Goal: Task Accomplishment & Management: Complete application form

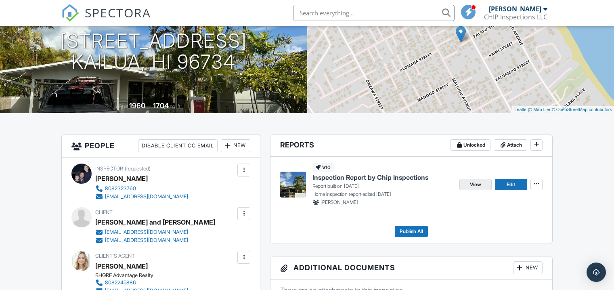
click at [482, 182] on link "View" at bounding box center [475, 184] width 32 height 11
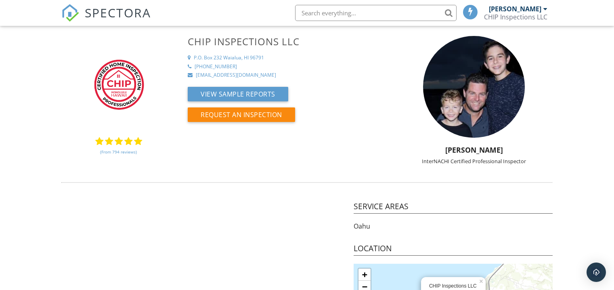
click at [69, 16] on img at bounding box center [70, 13] width 18 height 18
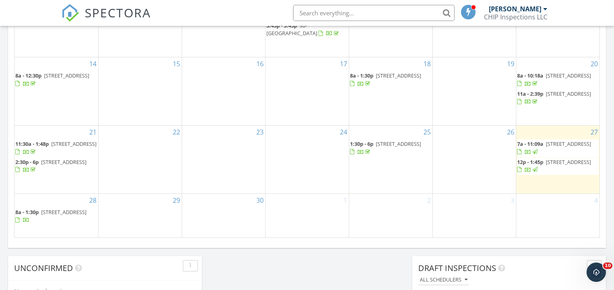
scroll to position [603, 0]
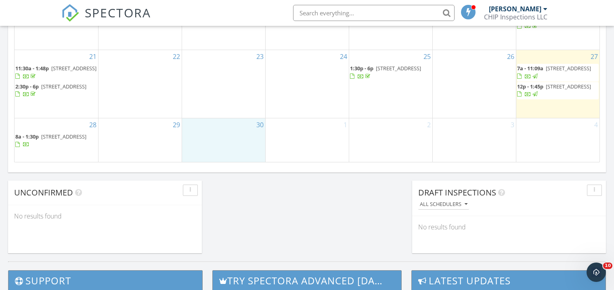
click at [226, 126] on div "30" at bounding box center [223, 140] width 83 height 44
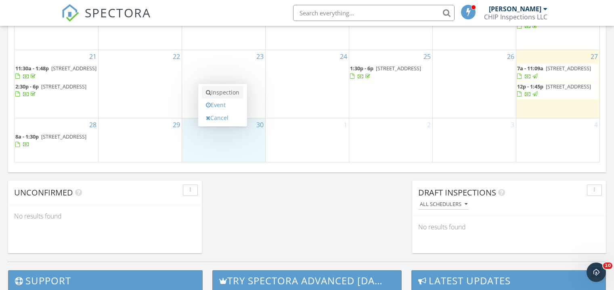
click at [231, 91] on link "Inspection" at bounding box center [223, 92] width 42 height 13
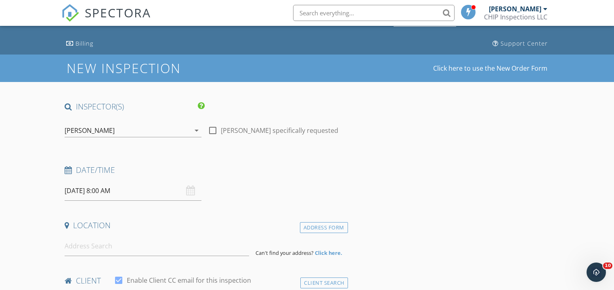
scroll to position [19, 0]
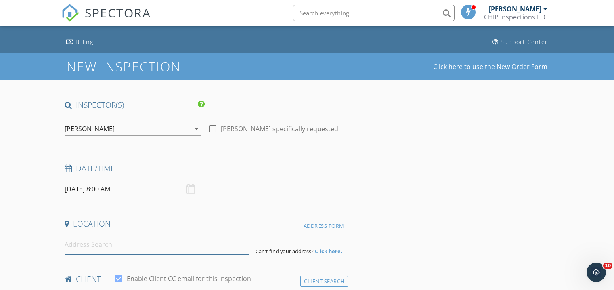
click at [116, 247] on input at bounding box center [157, 245] width 184 height 20
paste input "1401 Lusitana St #305"
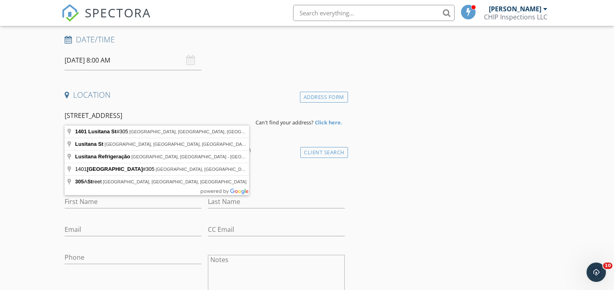
scroll to position [212, 0]
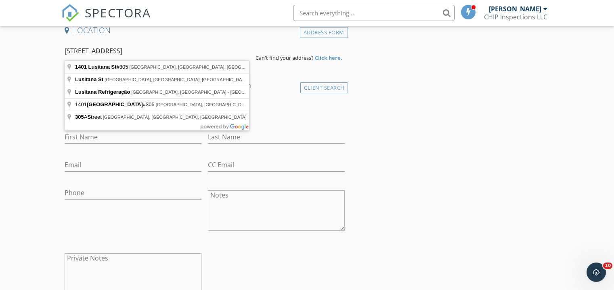
type input "1401 Lusitana St #305, Honolulu, HI, USA"
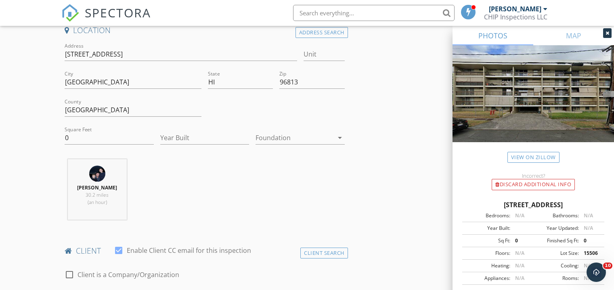
scroll to position [212, 0]
type input "305"
drag, startPoint x: 403, startPoint y: 112, endPoint x: 399, endPoint y: 110, distance: 4.5
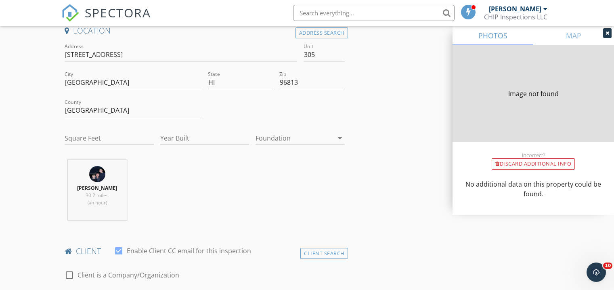
type input "527"
type input "1975"
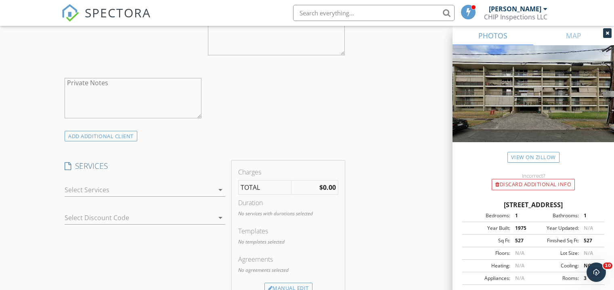
scroll to position [558, 0]
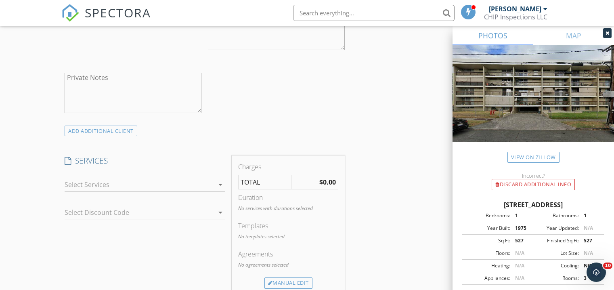
click at [216, 181] on icon "arrow_drop_down" at bounding box center [221, 185] width 10 height 10
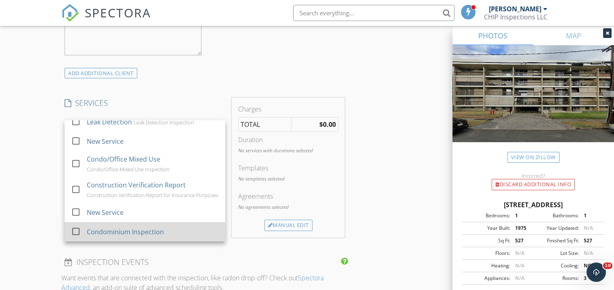
scroll to position [616, 0]
click at [80, 229] on div at bounding box center [76, 231] width 14 height 14
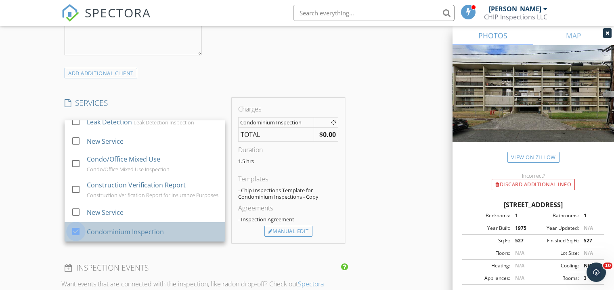
scroll to position [616, 0]
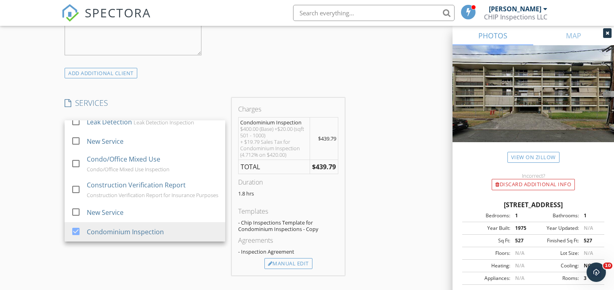
click at [371, 207] on div "INSPECTOR(S) check_box Jed Munden PRIMARY Jed Munden arrow_drop_down check_box_…" at bounding box center [306, 184] width 491 height 1362
